Goal: Navigation & Orientation: Find specific page/section

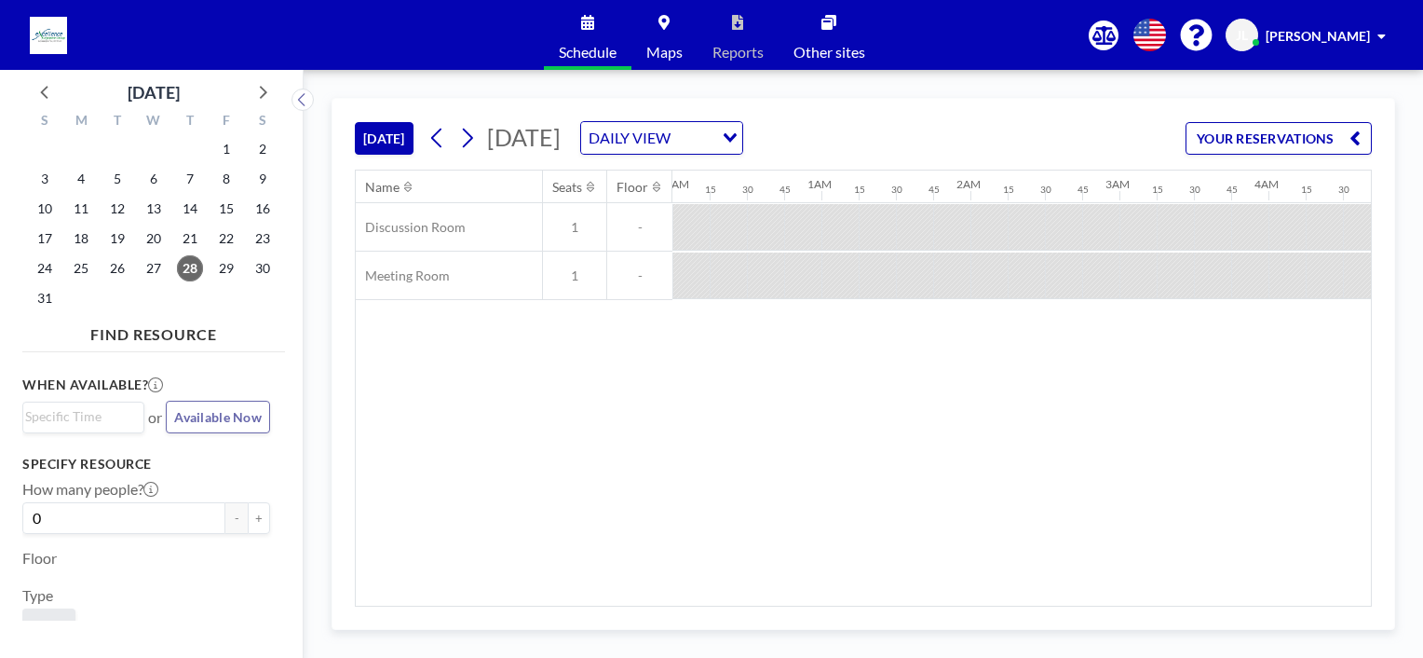
scroll to position [0, 1356]
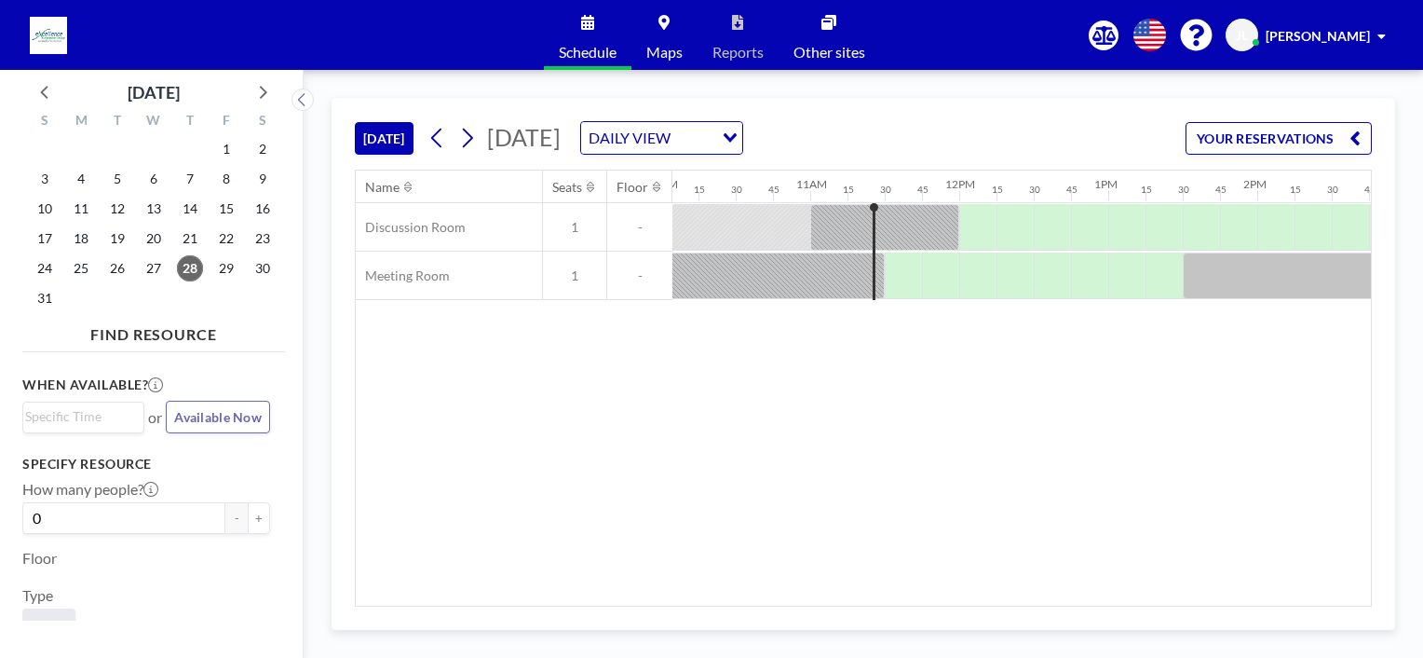
scroll to position [0, 1572]
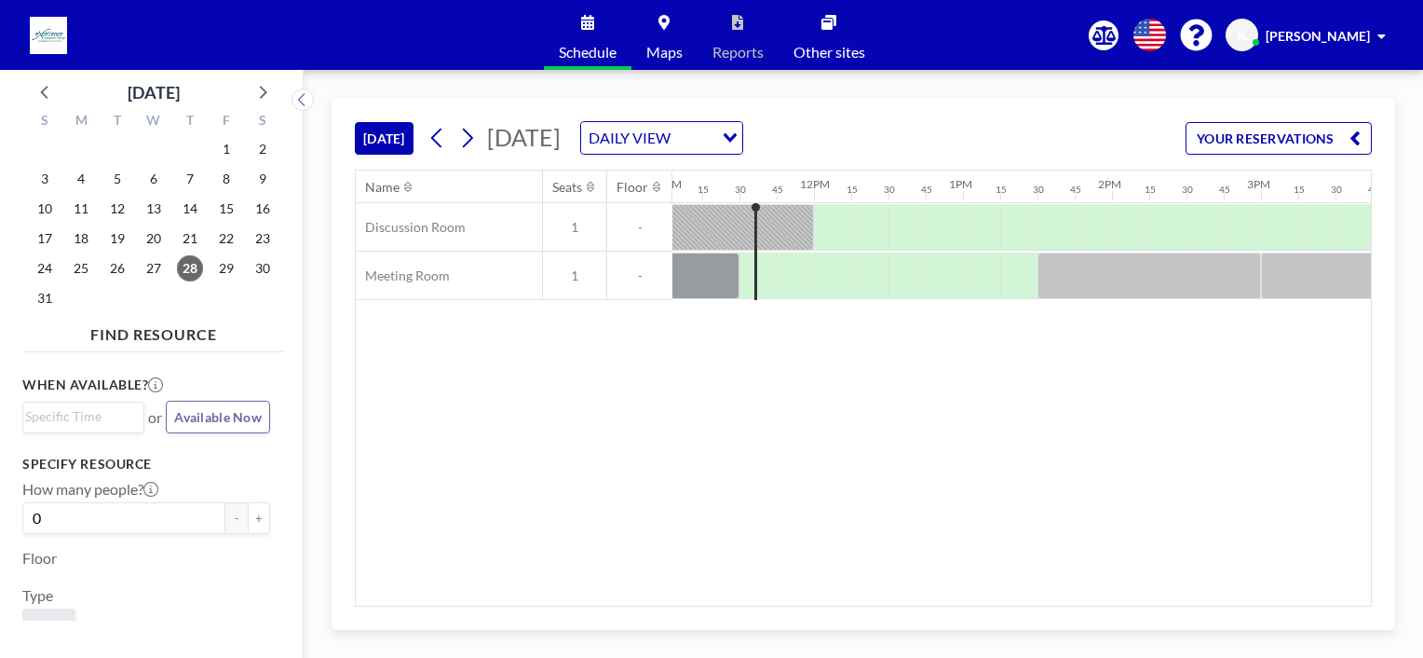
scroll to position [0, 1677]
